Goal: Information Seeking & Learning: Learn about a topic

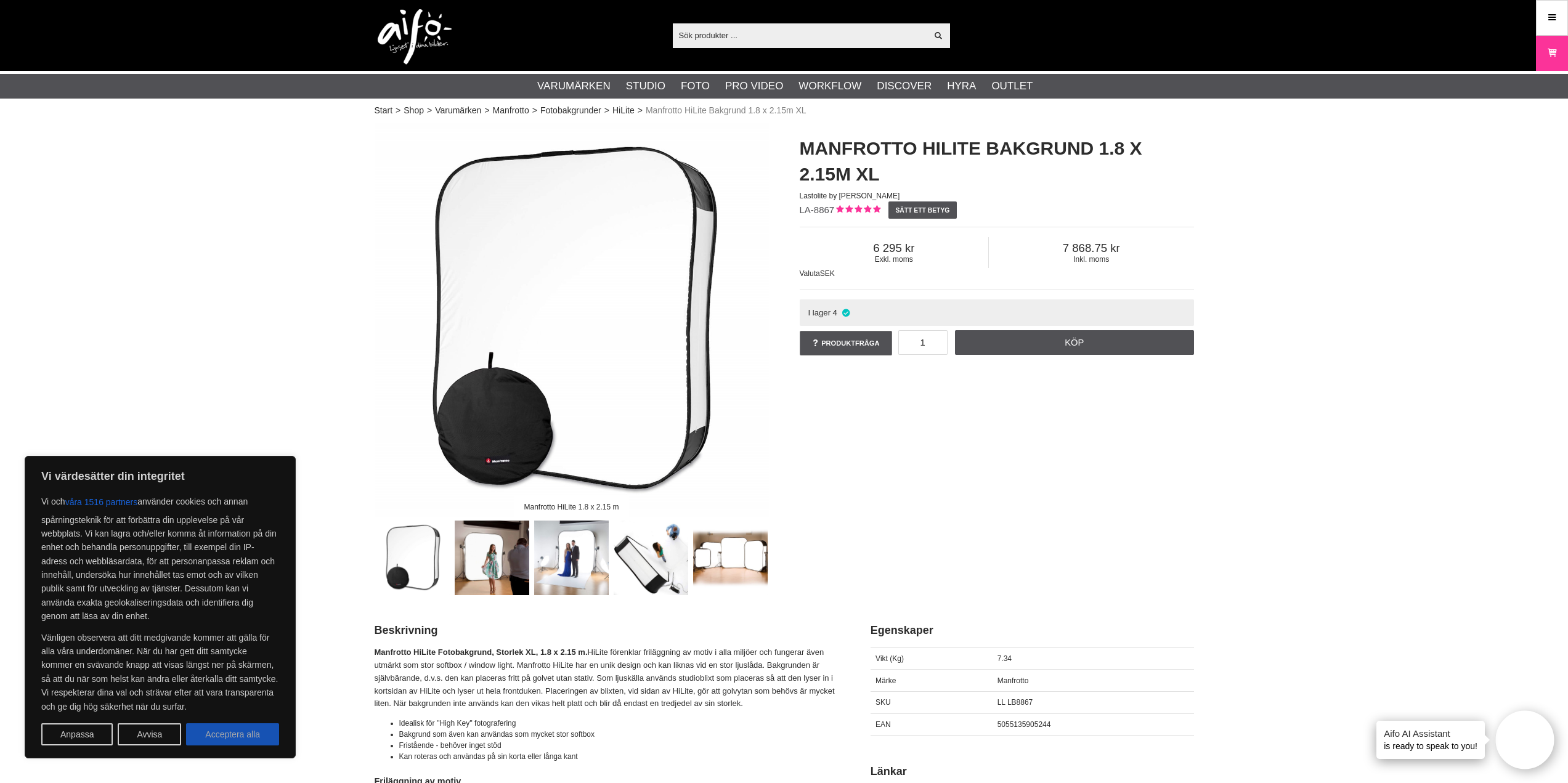
click at [247, 729] on button "Acceptera alla" at bounding box center [233, 734] width 93 height 23
checkbox input "true"
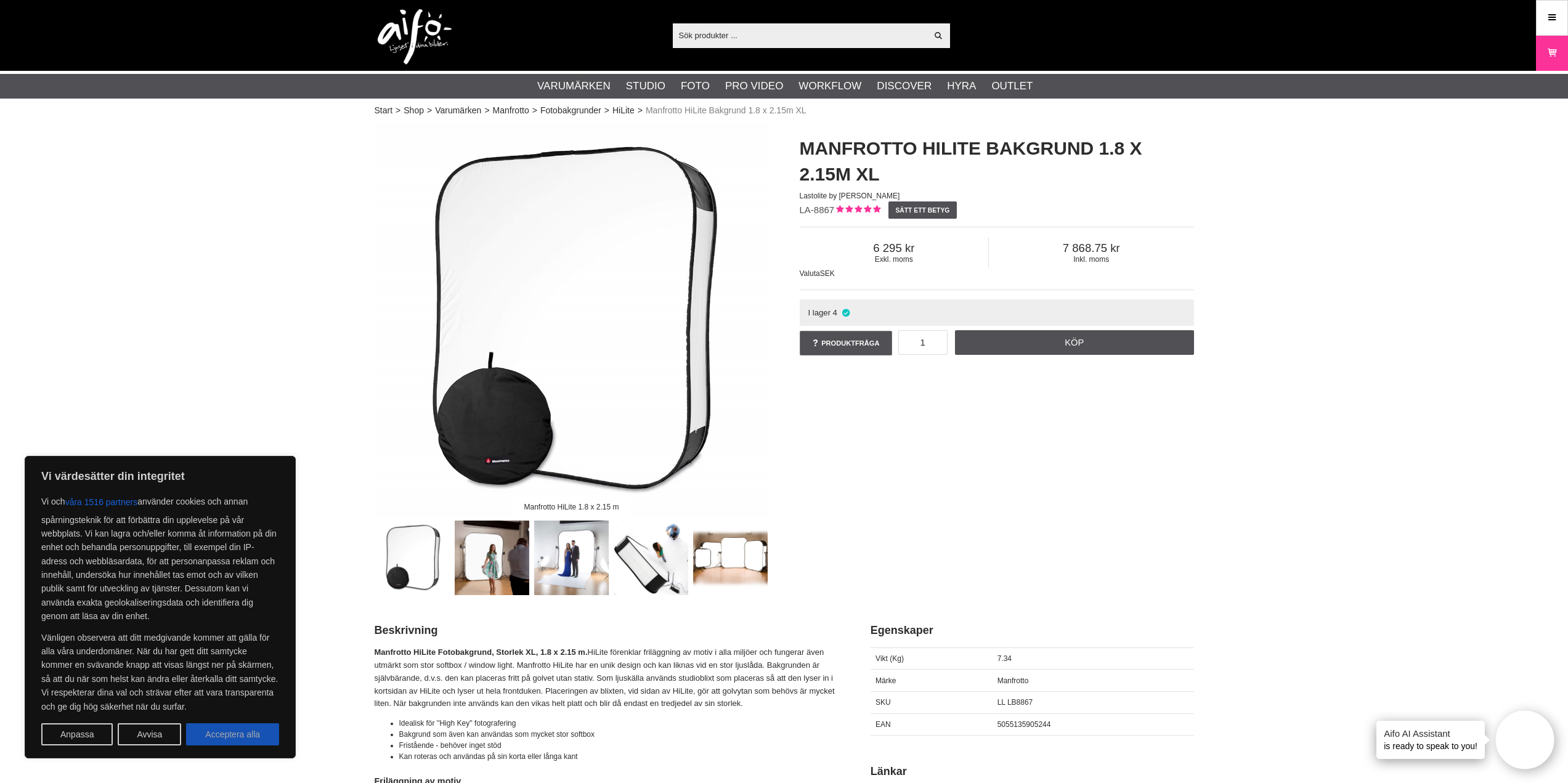
checkbox input "true"
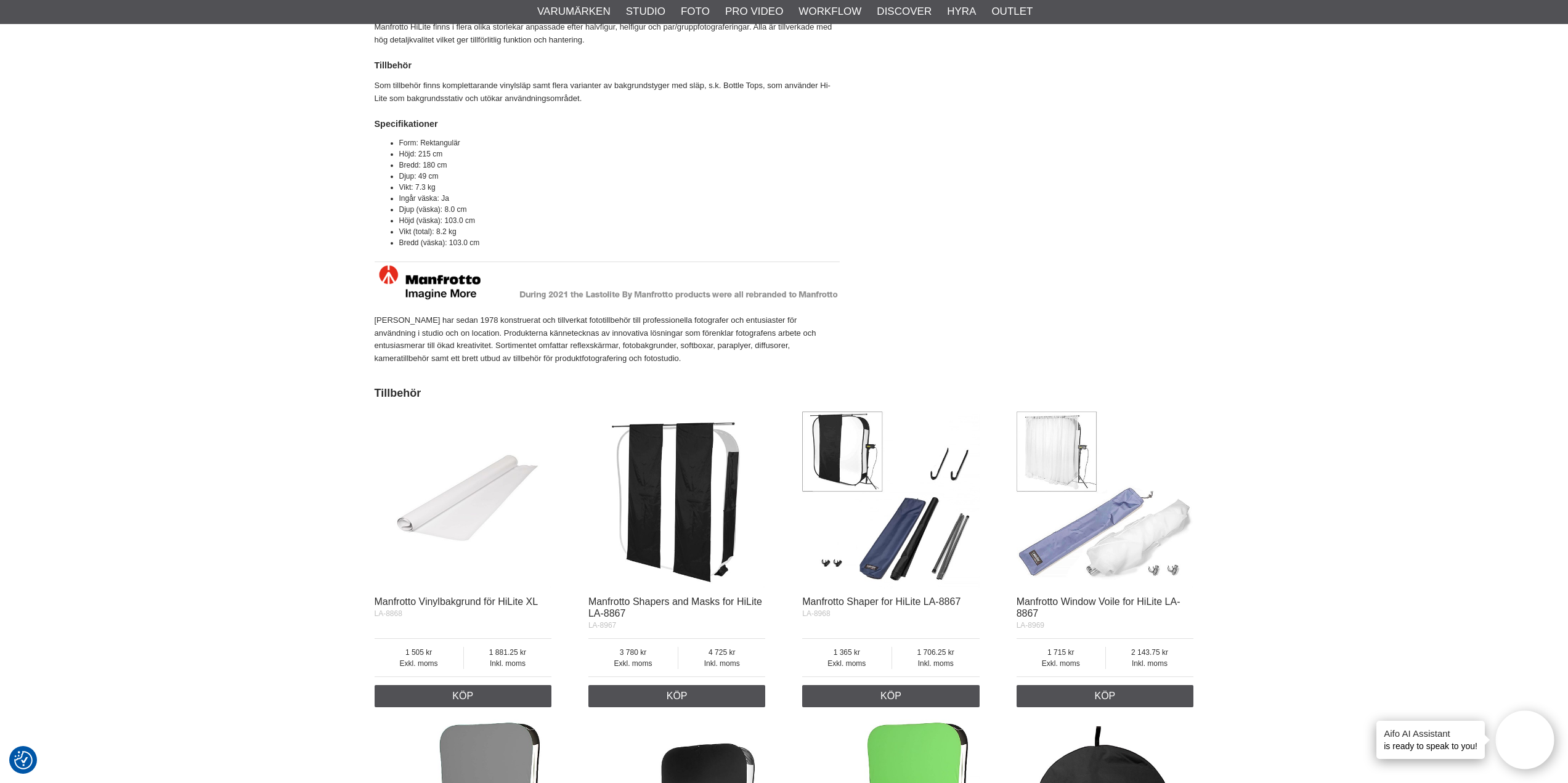
scroll to position [1109, 0]
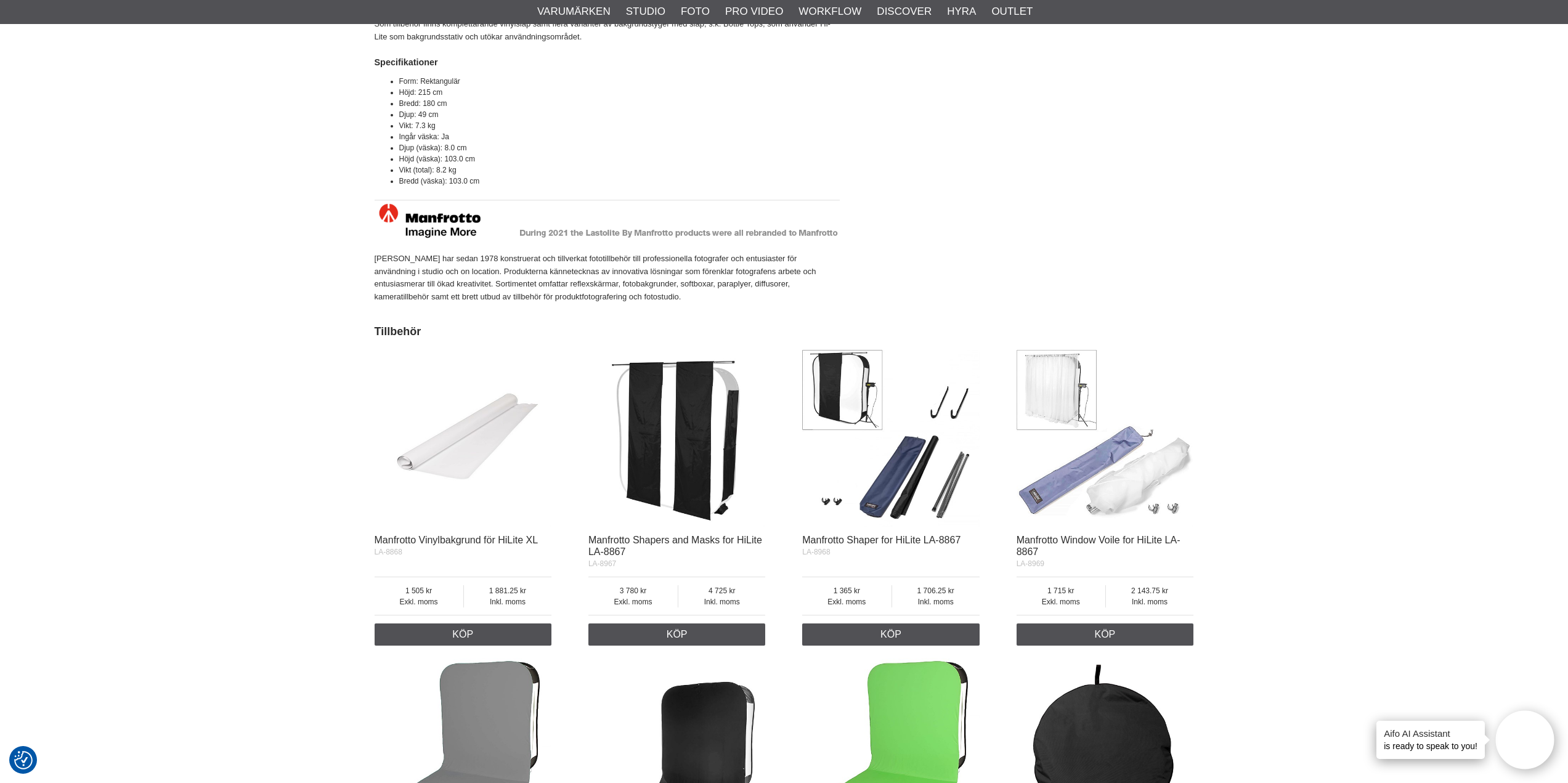
click at [1058, 384] on img at bounding box center [1105, 439] width 177 height 177
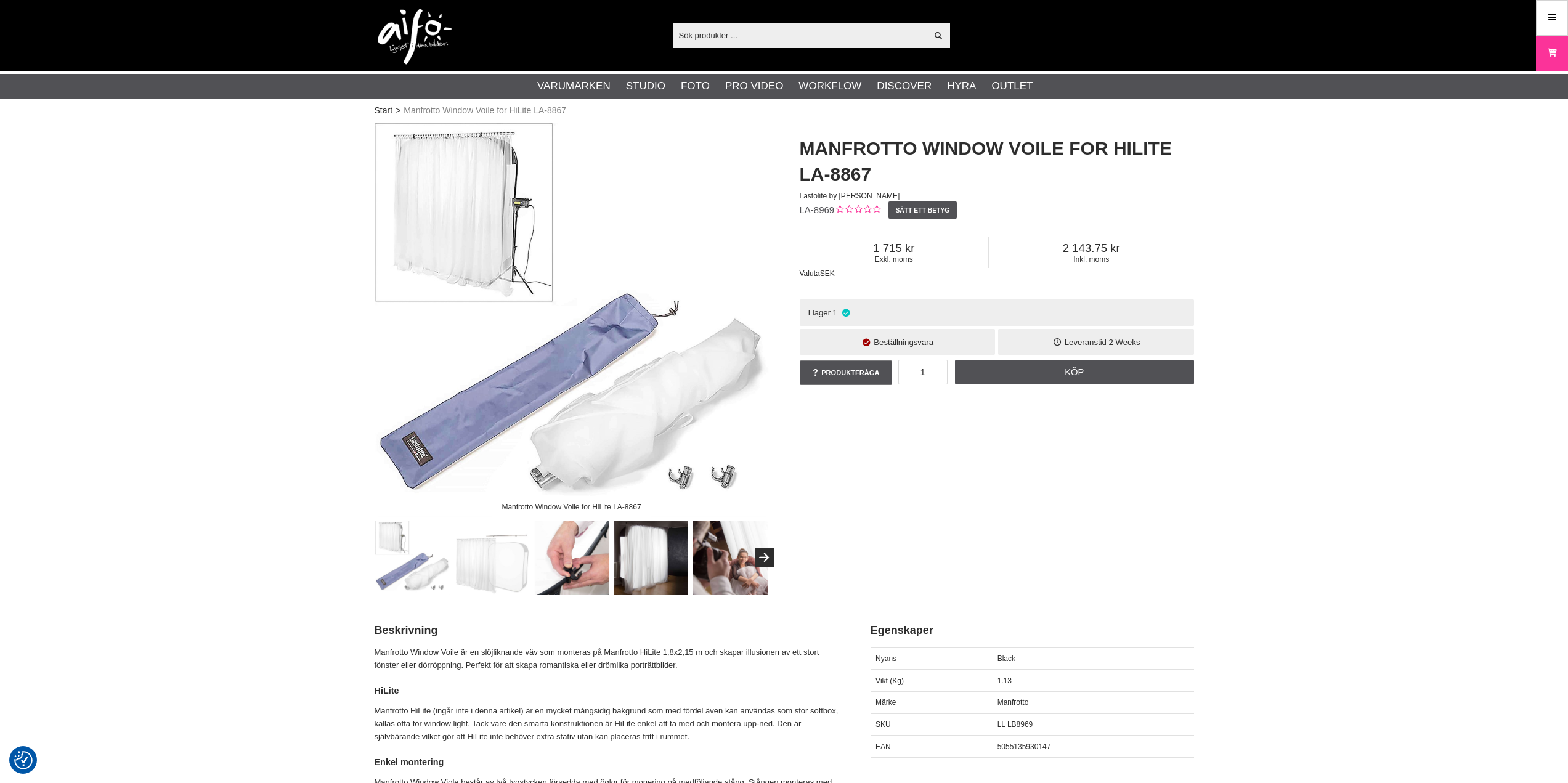
checkbox input "true"
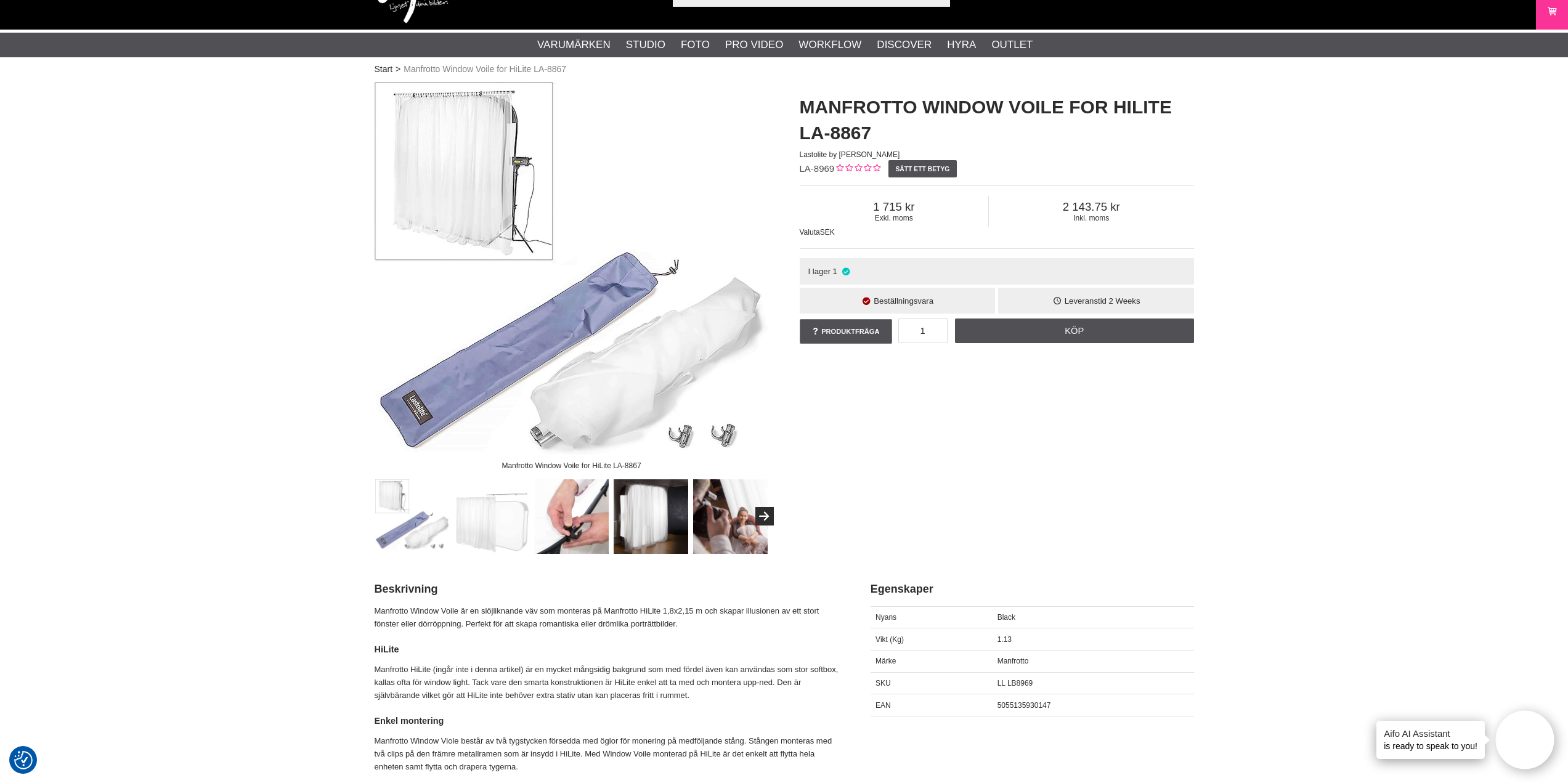
scroll to position [61, 0]
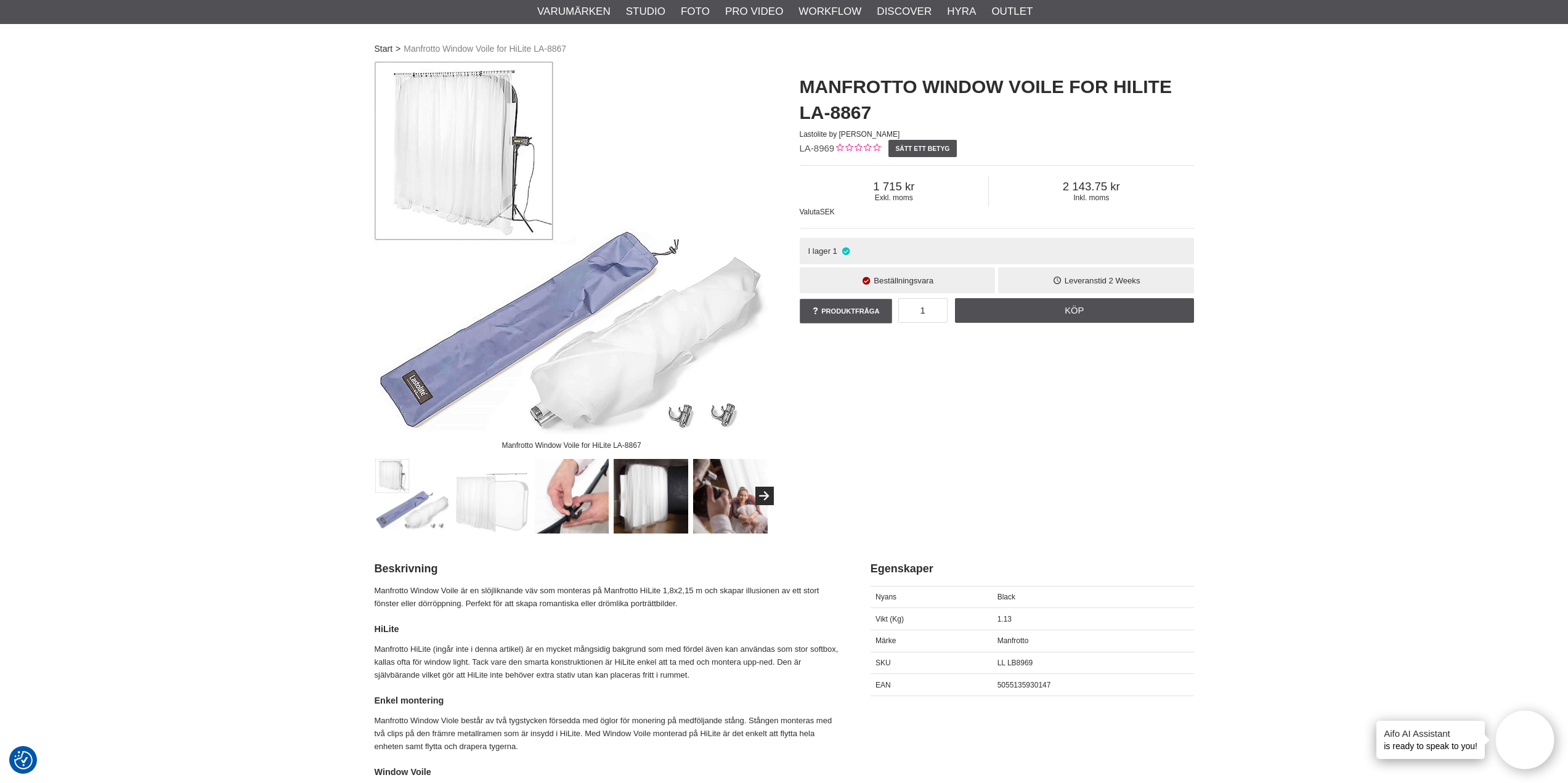
click at [739, 509] on img at bounding box center [730, 496] width 74 height 74
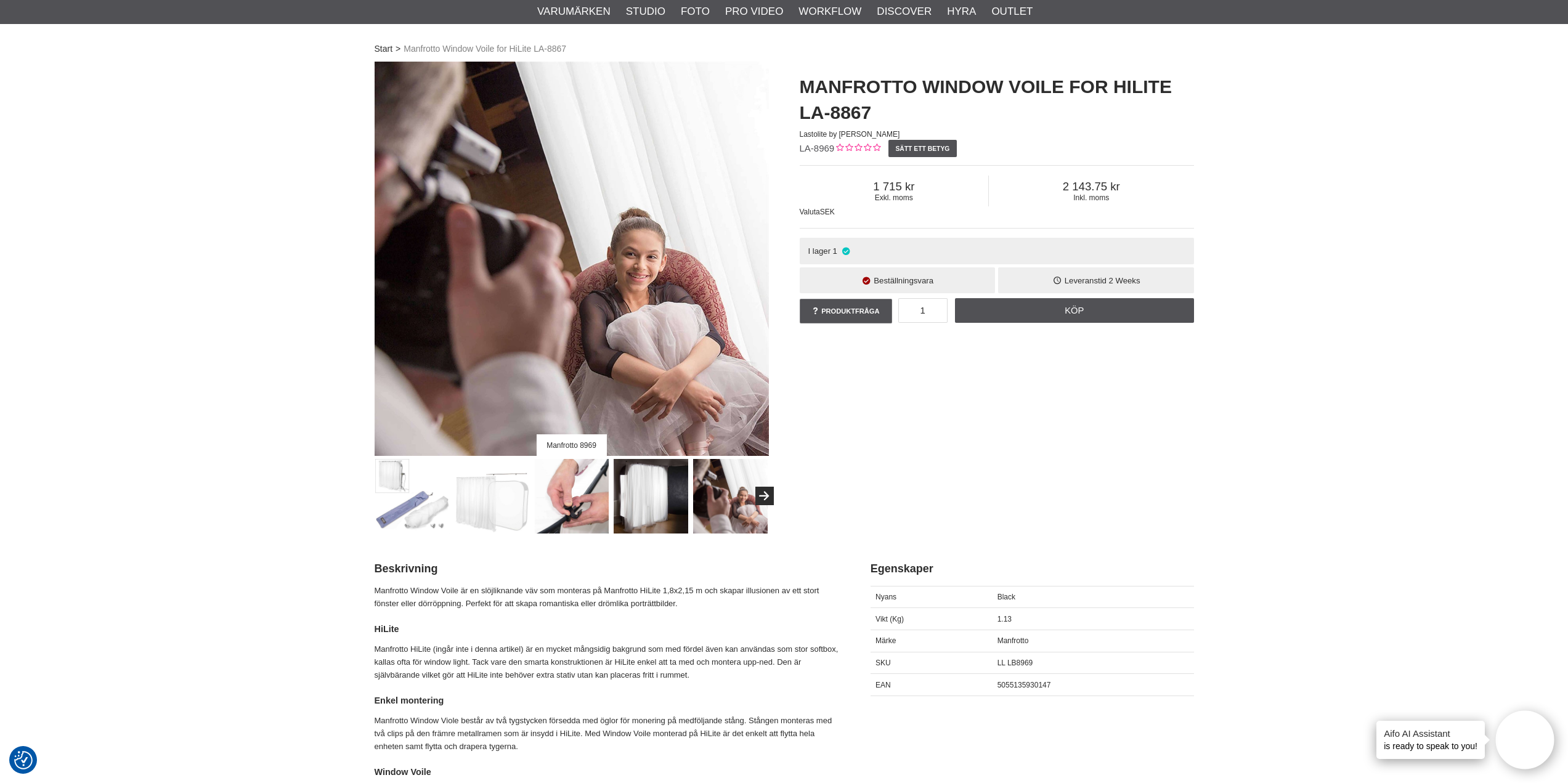
click at [640, 499] on img at bounding box center [651, 496] width 74 height 74
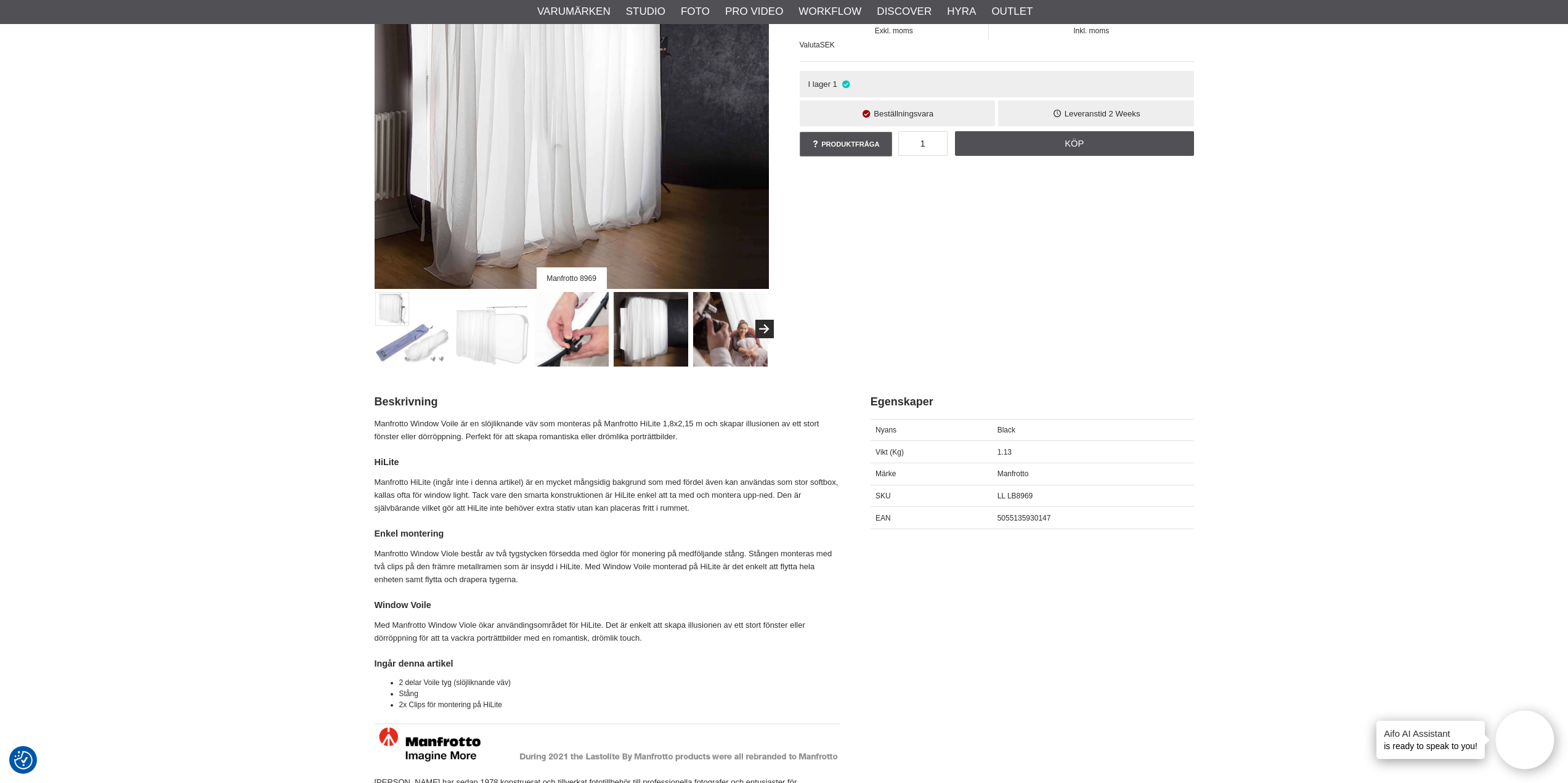
scroll to position [246, 0]
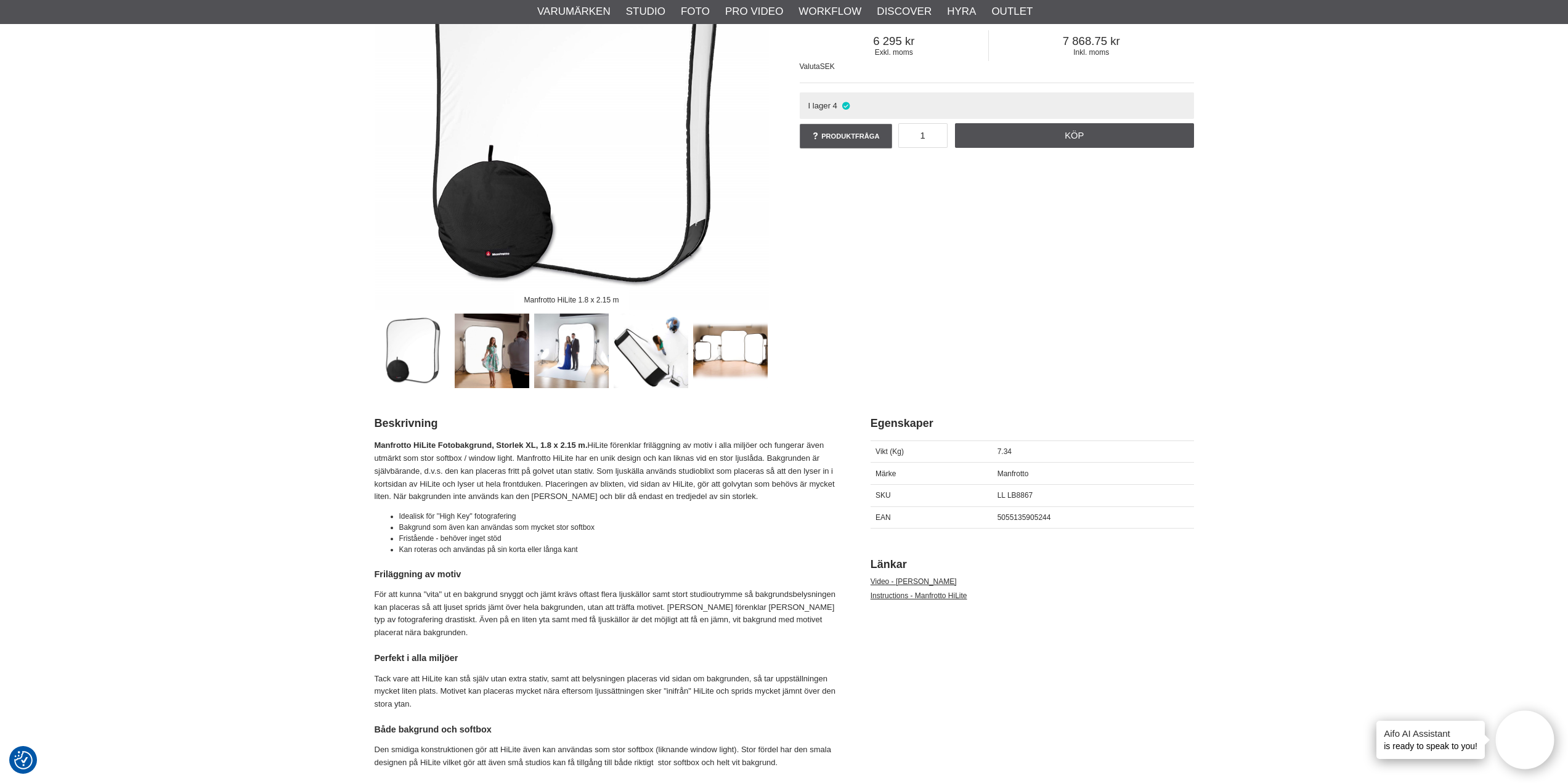
scroll to position [185, 0]
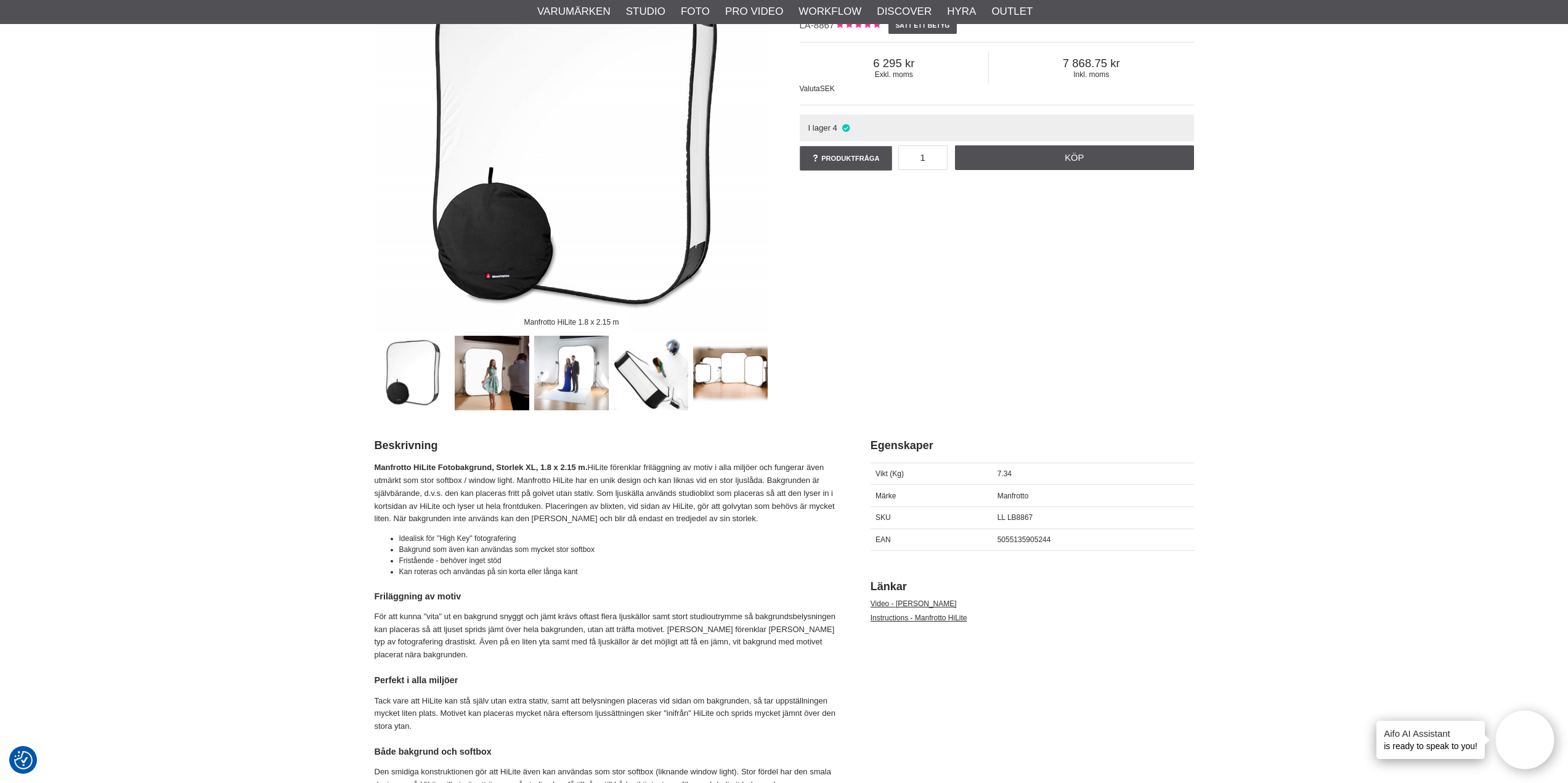
click at [574, 360] on img at bounding box center [571, 372] width 74 height 74
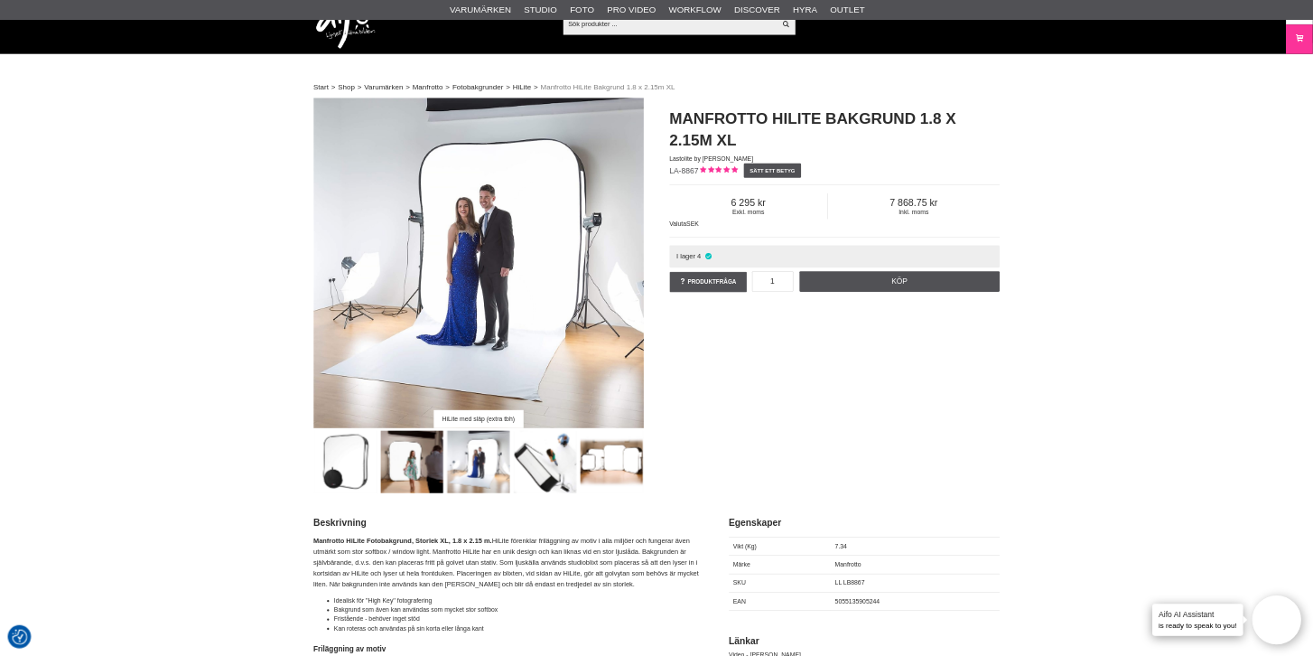
scroll to position [0, 0]
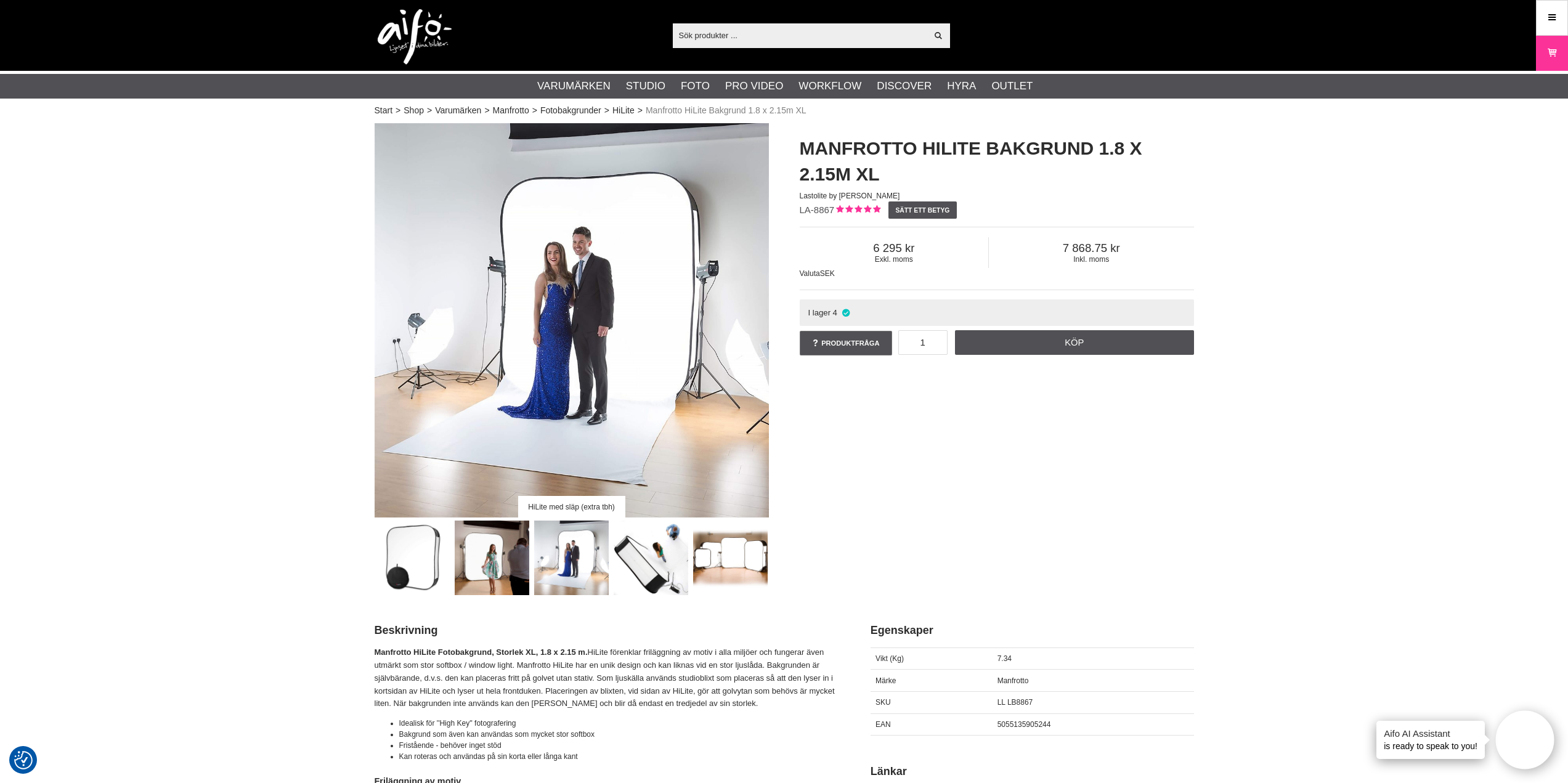
click at [707, 274] on img at bounding box center [572, 321] width 394 height 394
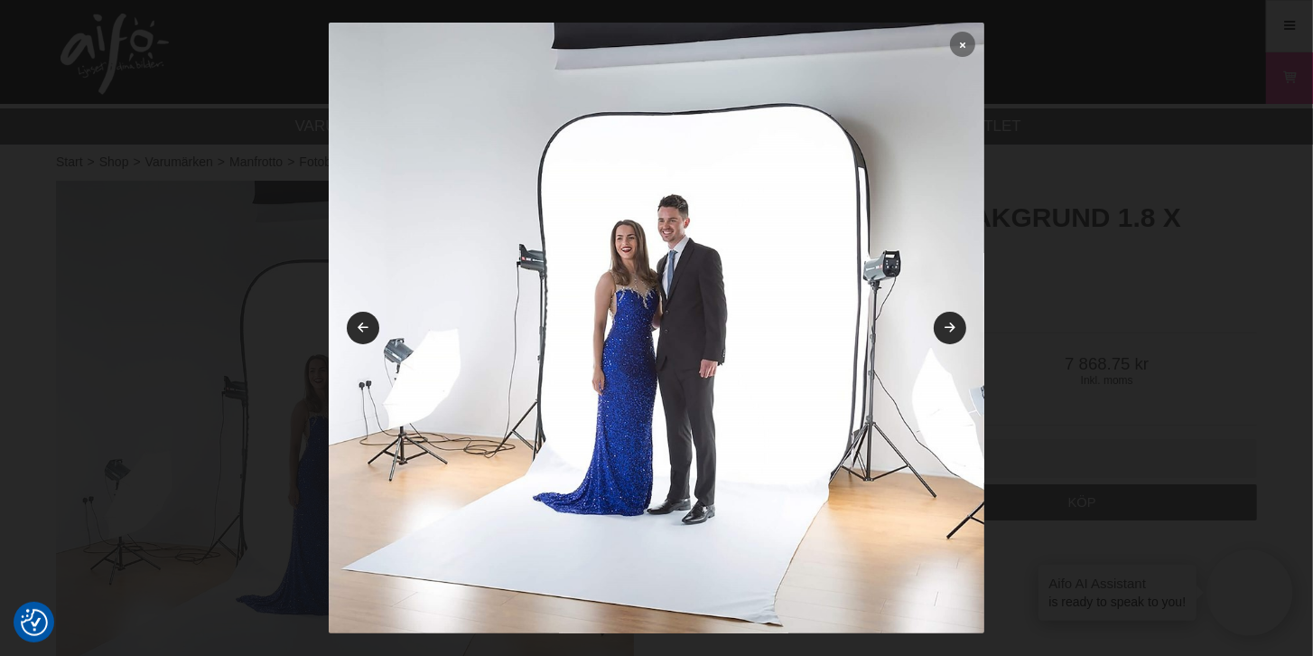
click at [959, 48] on link at bounding box center [962, 44] width 25 height 25
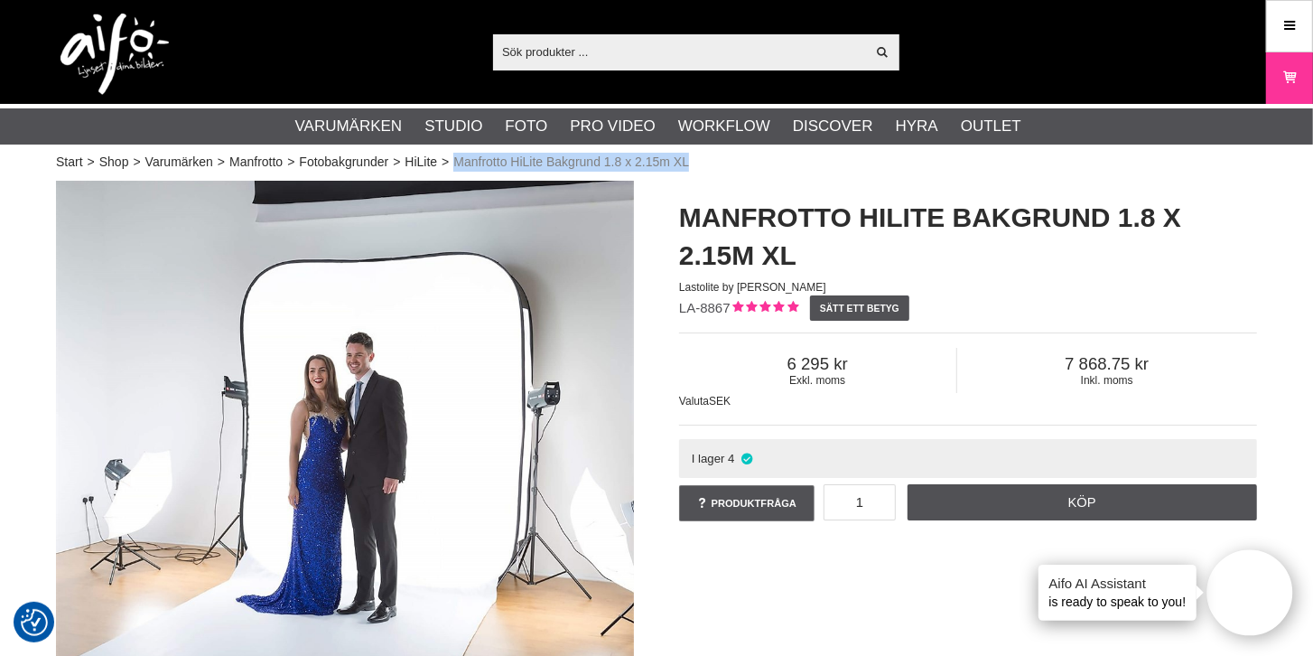
drag, startPoint x: 455, startPoint y: 159, endPoint x: 688, endPoint y: 157, distance: 233.1
click at [688, 157] on span "Manfrotto HiLite Bakgrund 1.8 x 2.15m XL" at bounding box center [571, 162] width 236 height 19
copy span "Manfrotto HiLite Bakgrund 1.8 x 2.15m XL"
